Goal: Task Accomplishment & Management: Manage account settings

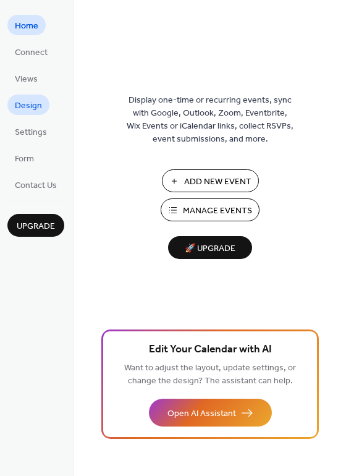
click at [28, 104] on span "Design" at bounding box center [28, 105] width 27 height 13
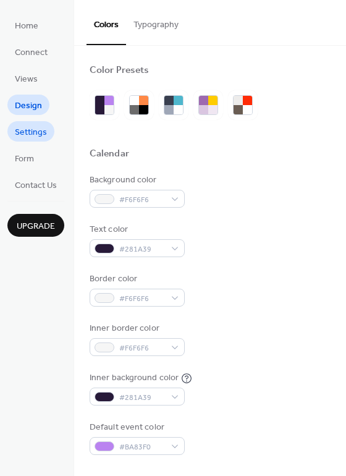
click at [32, 135] on span "Settings" at bounding box center [31, 132] width 32 height 13
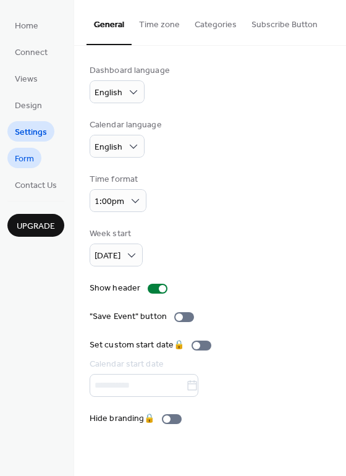
click at [21, 153] on span "Form" at bounding box center [24, 159] width 19 height 13
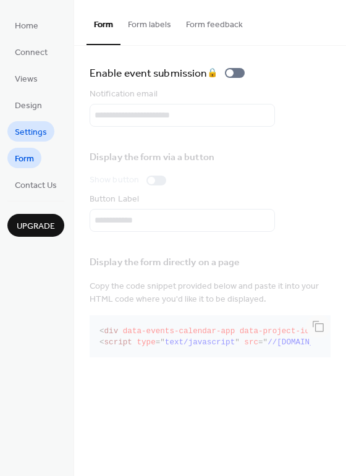
click at [25, 129] on span "Settings" at bounding box center [31, 132] width 32 height 13
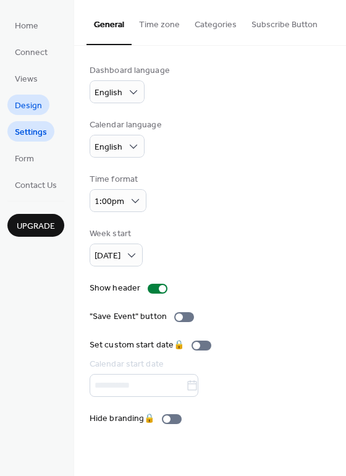
click at [36, 99] on span "Design" at bounding box center [28, 105] width 27 height 13
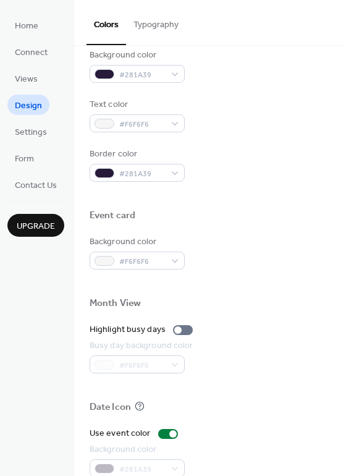
scroll to position [459, 0]
click at [28, 88] on ul "Home Connect Views Design Settings Form Contact Us" at bounding box center [35, 105] width 57 height 180
click at [29, 77] on span "Views" at bounding box center [26, 79] width 23 height 13
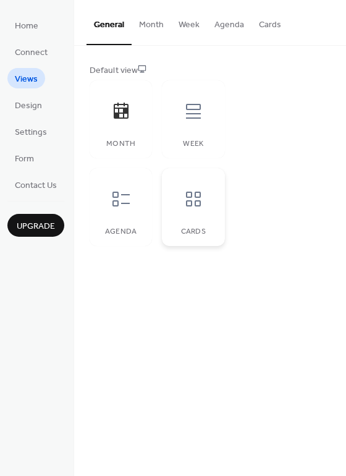
click at [196, 200] on icon at bounding box center [193, 199] width 15 height 15
click at [124, 112] on icon at bounding box center [121, 111] width 15 height 16
click at [121, 207] on icon at bounding box center [121, 199] width 20 height 20
click at [121, 127] on div at bounding box center [121, 111] width 37 height 37
click at [186, 117] on icon at bounding box center [194, 111] width 20 height 20
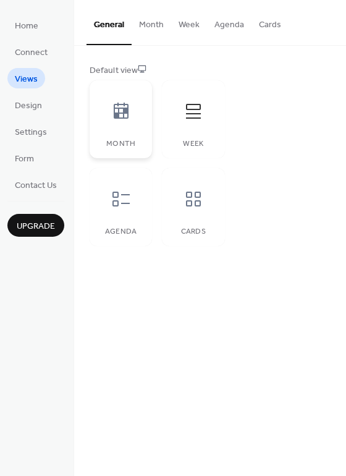
click at [133, 124] on div at bounding box center [121, 111] width 37 height 37
